Goal: Check status: Check status

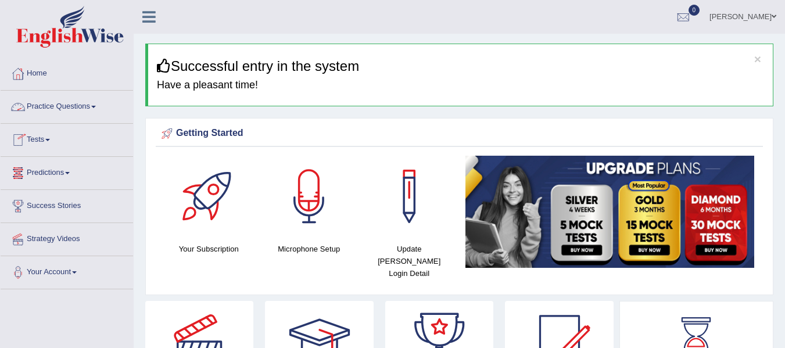
click at [45, 136] on link "Tests" at bounding box center [67, 138] width 133 height 29
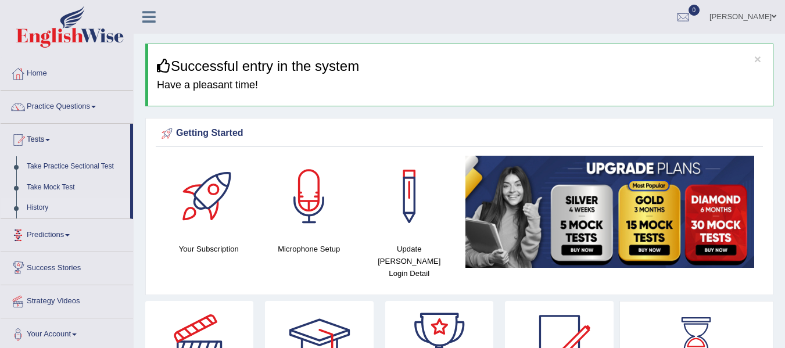
click at [47, 207] on link "History" at bounding box center [76, 208] width 109 height 21
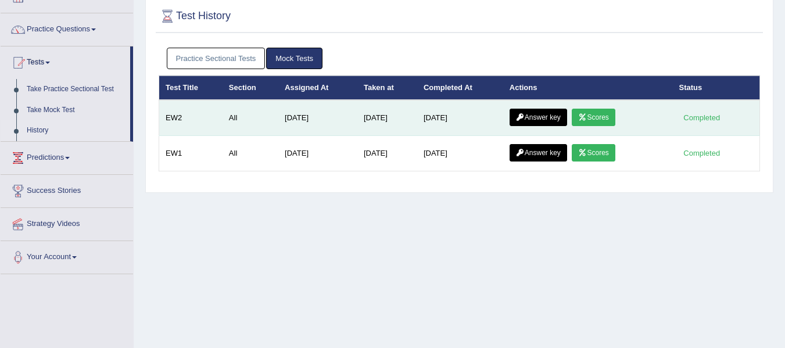
scroll to position [77, 0]
click at [551, 115] on link "Answer key" at bounding box center [539, 117] width 58 height 17
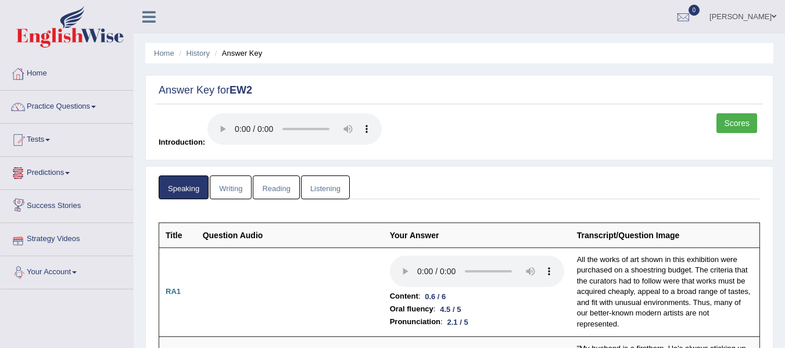
click at [233, 180] on link "Writing" at bounding box center [231, 188] width 42 height 24
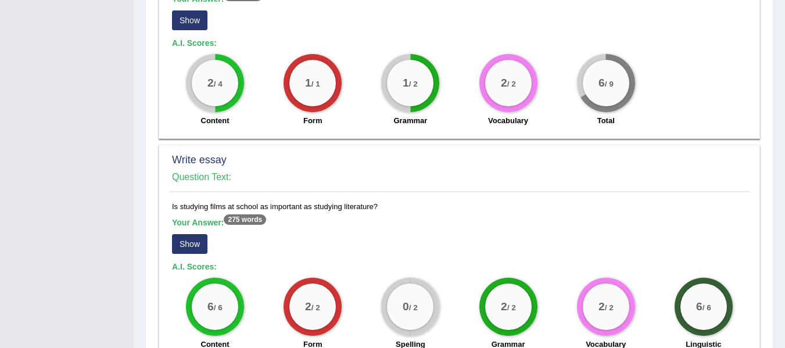
scroll to position [755, 0]
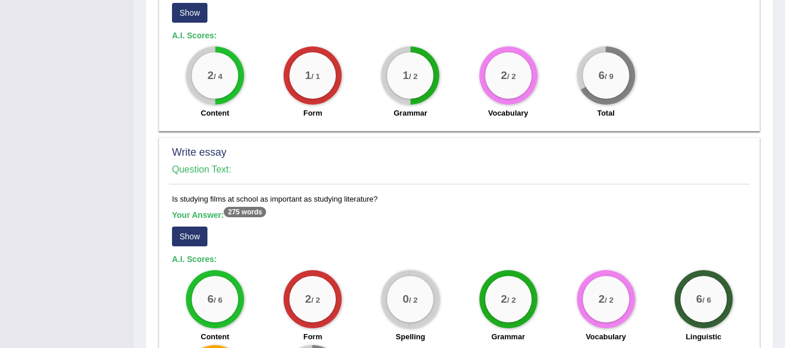
click at [181, 232] on button "Show" at bounding box center [189, 237] width 35 height 20
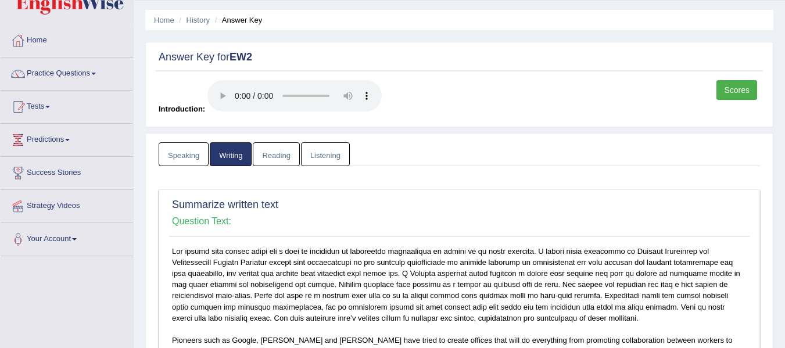
scroll to position [0, 0]
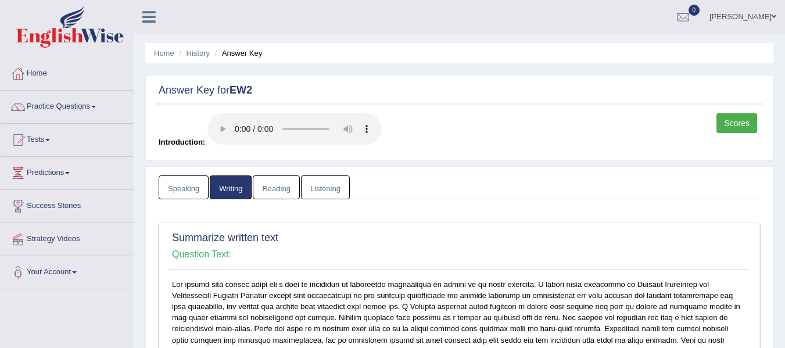
click at [270, 195] on link "Reading" at bounding box center [276, 188] width 47 height 24
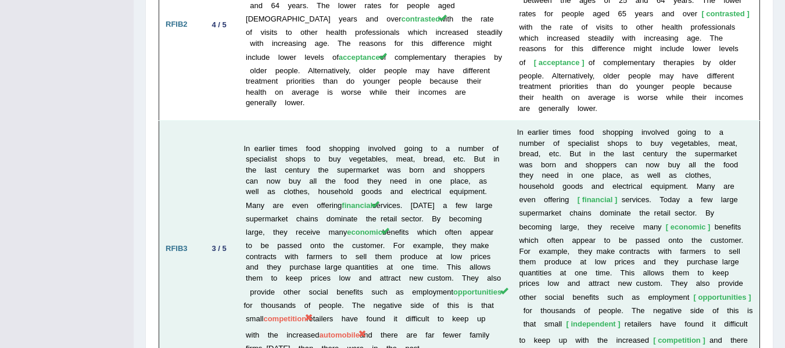
scroll to position [2072, 0]
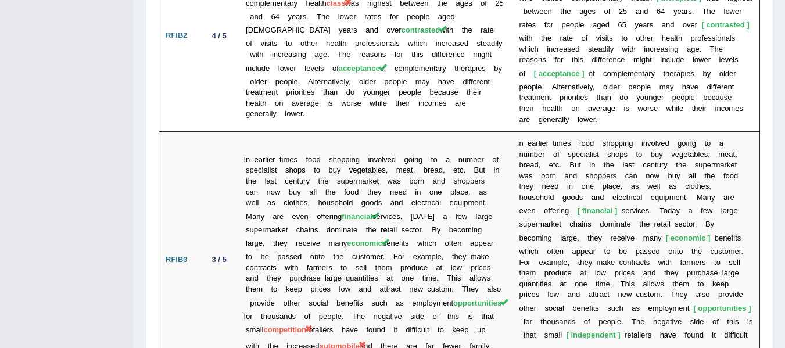
drag, startPoint x: 782, startPoint y: 285, endPoint x: 767, endPoint y: 194, distance: 91.8
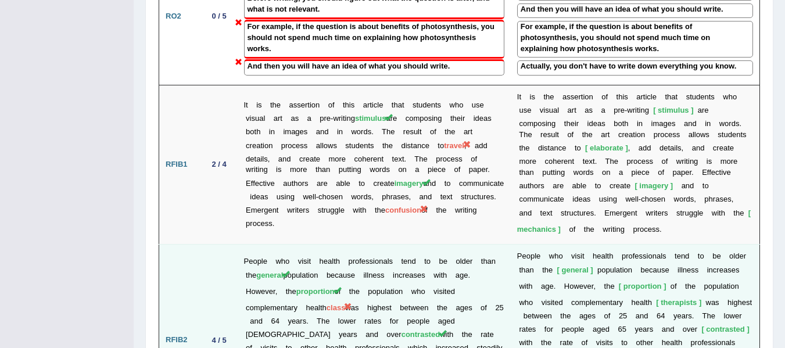
click at [754, 245] on td "P e o p l e w h o v i s i t h e a l t h p r o f e s s i o n a l s t e n d t o b…" at bounding box center [635, 341] width 249 height 192
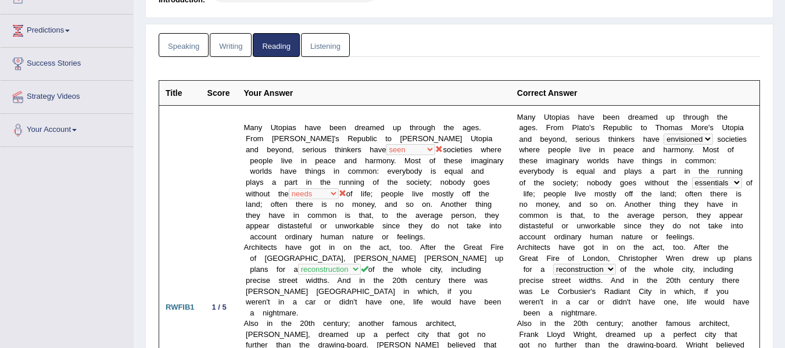
scroll to position [0, 0]
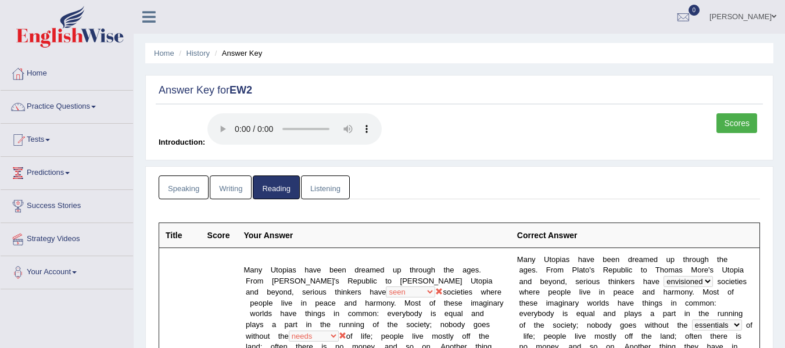
click at [339, 177] on link "Listening" at bounding box center [325, 188] width 49 height 24
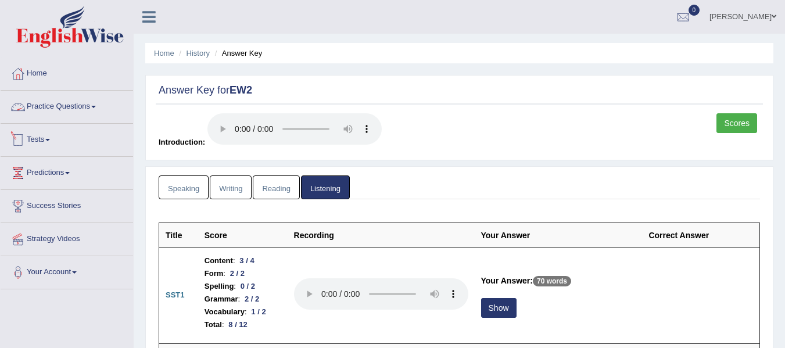
click at [51, 109] on link "Practice Questions" at bounding box center [67, 105] width 133 height 29
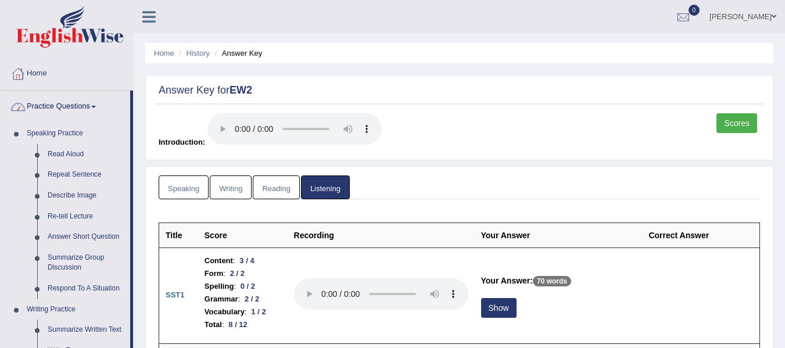
click at [53, 92] on link "Practice Questions" at bounding box center [66, 105] width 130 height 29
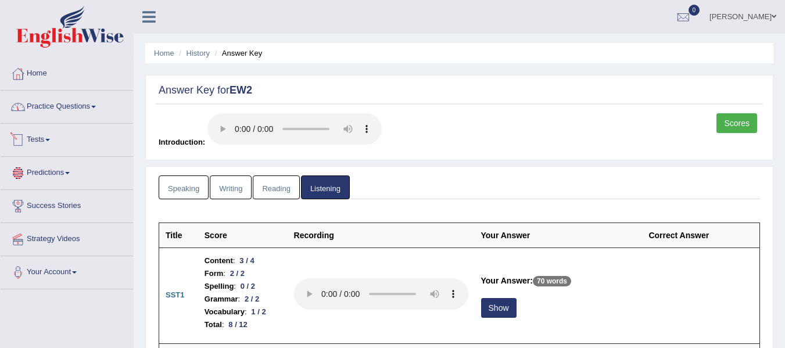
click at [45, 132] on link "Tests" at bounding box center [67, 138] width 133 height 29
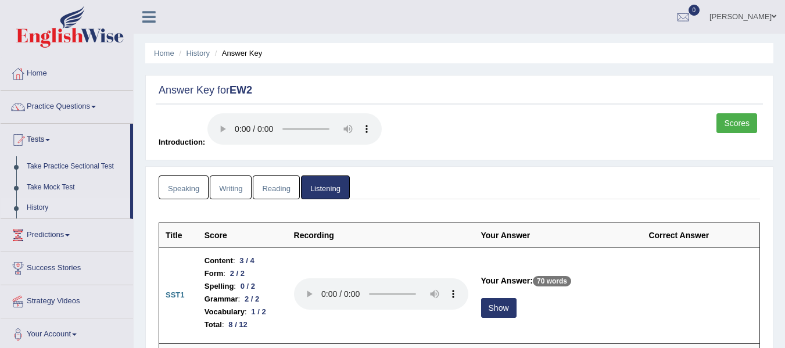
click at [43, 202] on link "History" at bounding box center [76, 208] width 109 height 21
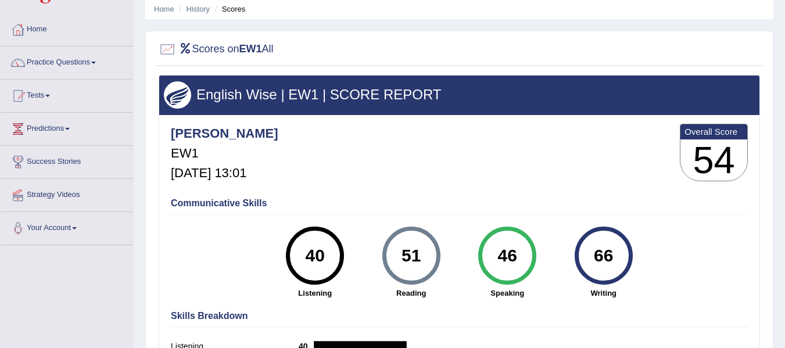
scroll to position [58, 0]
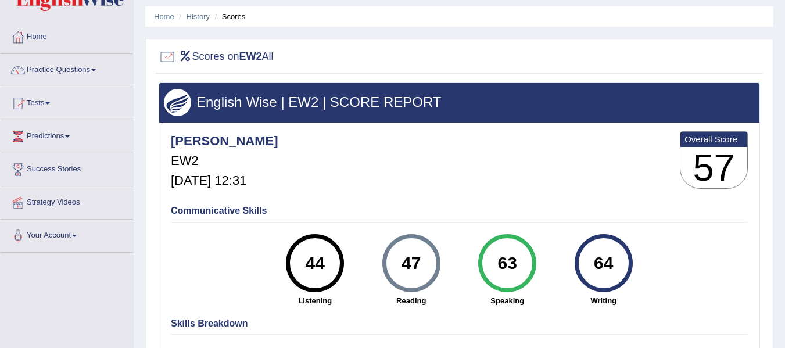
scroll to position [39, 0]
